Goal: Task Accomplishment & Management: Use online tool/utility

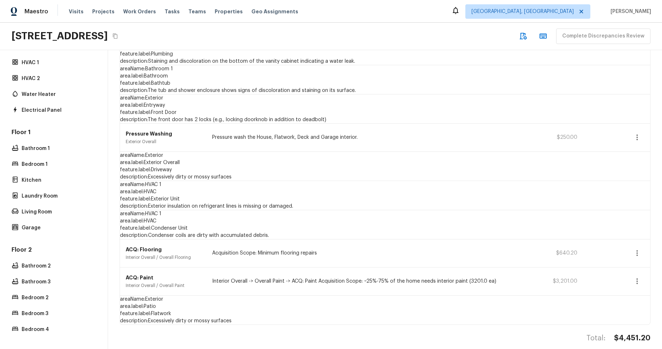
scroll to position [196, 0]
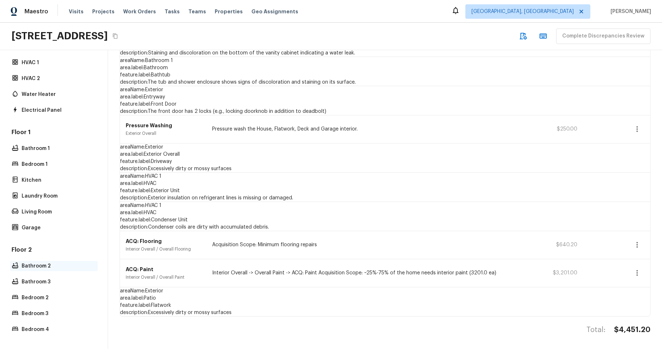
click at [54, 262] on p "Bathroom 2" at bounding box center [58, 265] width 72 height 7
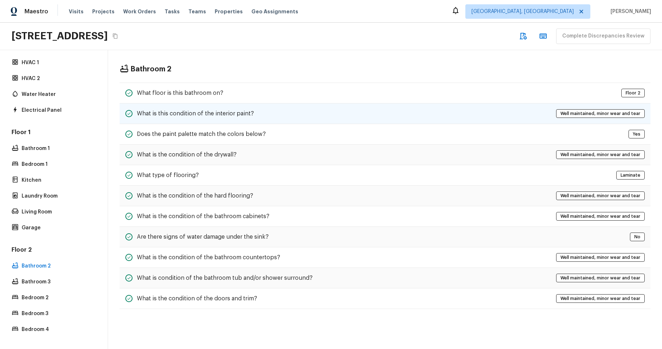
click at [260, 118] on div "What is this condition of the interior paint? Well maintained, minor wear and t…" at bounding box center [385, 113] width 531 height 21
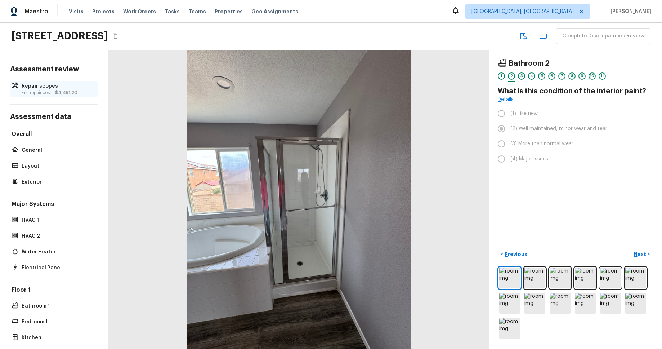
click at [35, 88] on p "Repair scopes" at bounding box center [58, 86] width 72 height 7
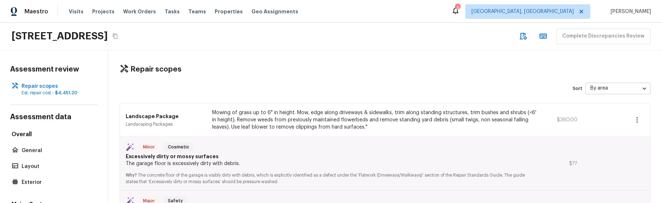
click at [364, 25] on div "4614 Still Meadow Ln, Lancaster, CA 93536 Complete Discrepancies Review" at bounding box center [331, 36] width 662 height 27
drag, startPoint x: 612, startPoint y: 124, endPoint x: 608, endPoint y: 122, distance: 5.3
click at [612, 124] on div at bounding box center [603, 119] width 35 height 16
click at [325, 80] on div "Repair scopes Sort By area area ​ Landscape Package Landscaping Packages Mowing…" at bounding box center [385, 126] width 554 height 152
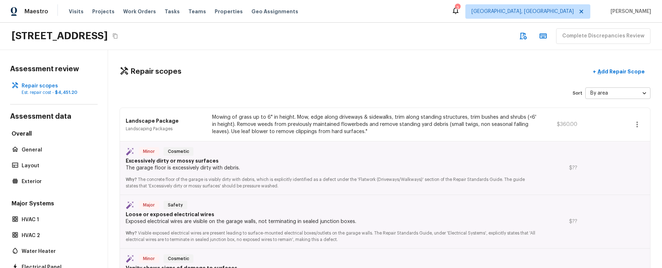
click at [639, 125] on icon "button" at bounding box center [637, 124] width 9 height 9
click at [634, 150] on li "Edit" at bounding box center [634, 146] width 47 height 22
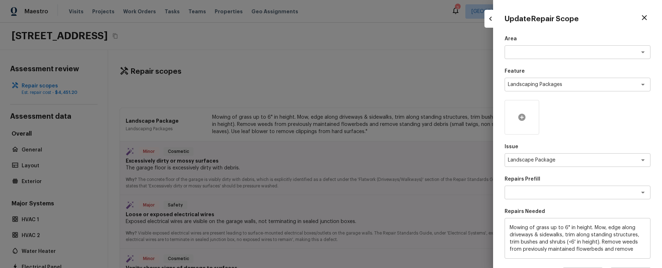
click at [522, 115] on icon at bounding box center [522, 117] width 7 height 7
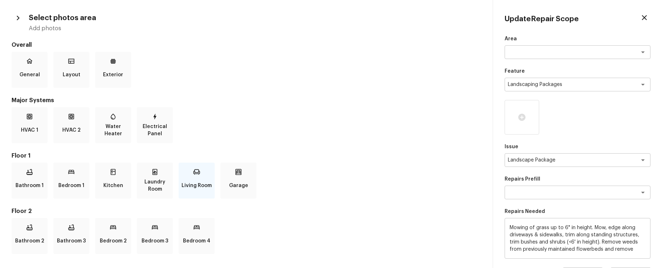
click at [189, 171] on div "Living Room" at bounding box center [197, 181] width 36 height 36
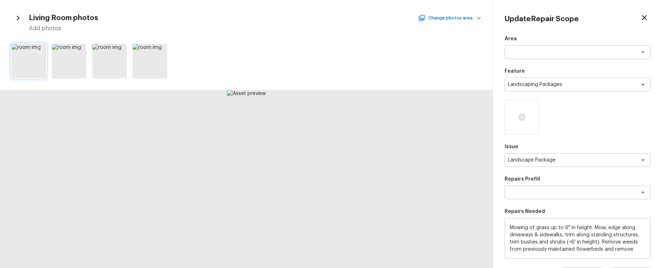
click at [41, 50] on icon at bounding box center [39, 50] width 7 height 7
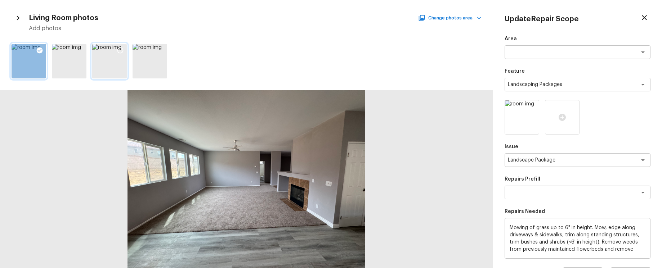
click at [119, 49] on icon at bounding box center [120, 50] width 7 height 7
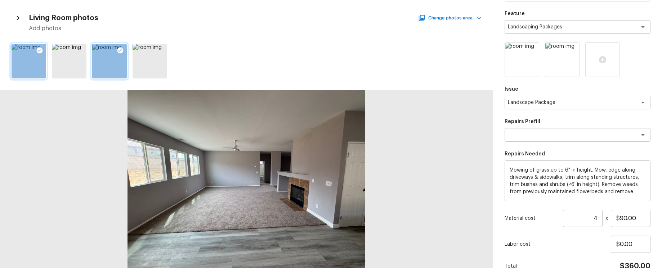
scroll to position [96, 0]
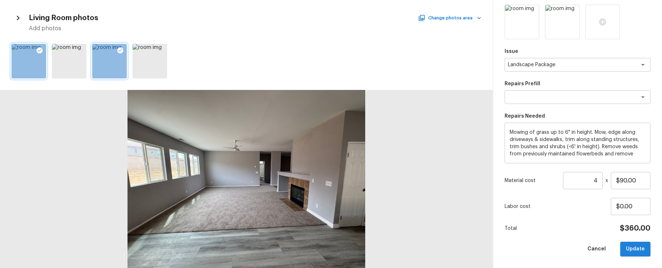
click at [646, 202] on button "Update" at bounding box center [636, 249] width 30 height 15
type input "1"
type input "$0.00"
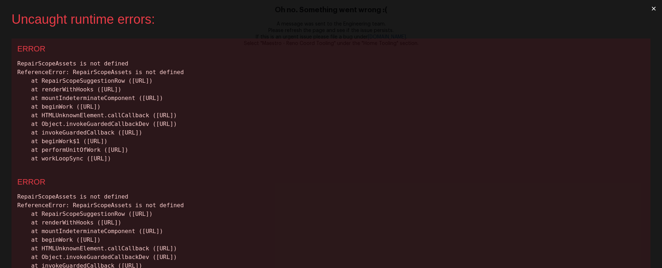
scroll to position [0, 0]
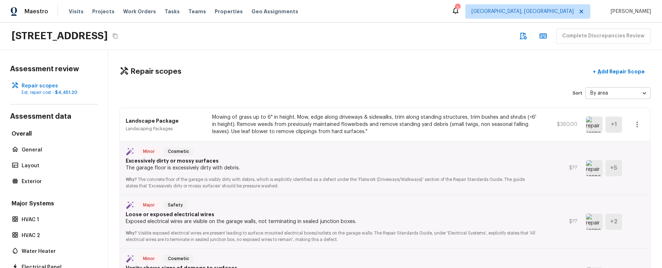
scroll to position [72, 0]
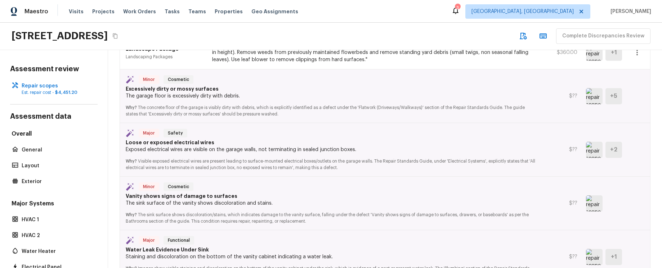
click at [595, 152] on img at bounding box center [594, 150] width 17 height 16
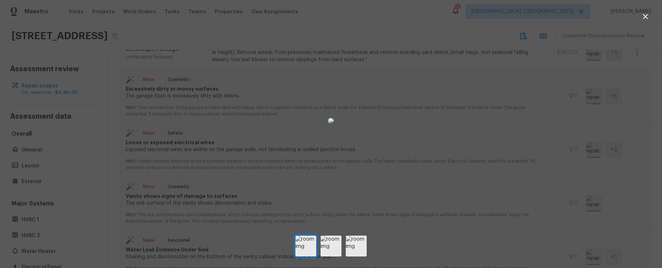
click at [567, 151] on div at bounding box center [331, 121] width 662 height 219
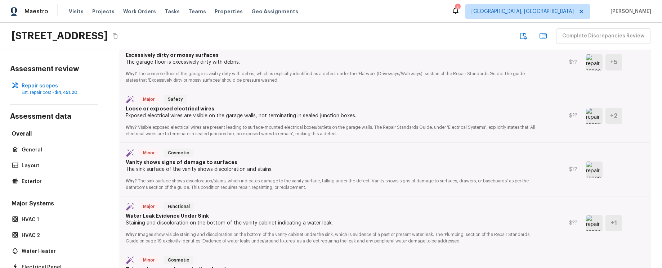
scroll to position [129, 0]
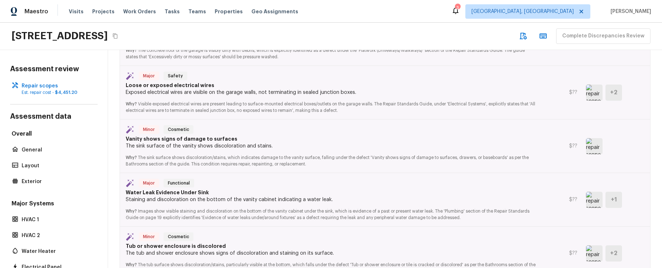
click at [591, 204] on img at bounding box center [594, 200] width 17 height 16
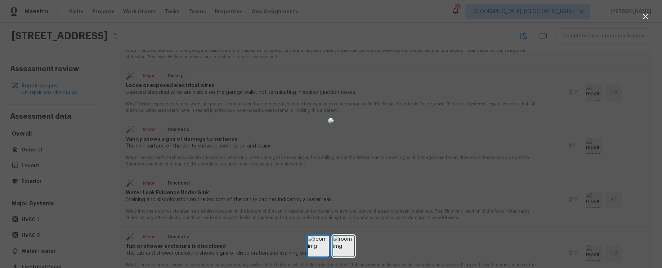
click at [341, 249] on img at bounding box center [343, 246] width 21 height 21
click at [577, 191] on div at bounding box center [331, 121] width 662 height 219
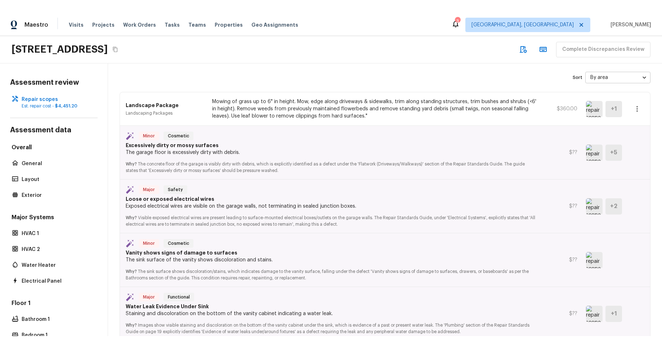
scroll to position [0, 0]
